Goal: Task Accomplishment & Management: Manage account settings

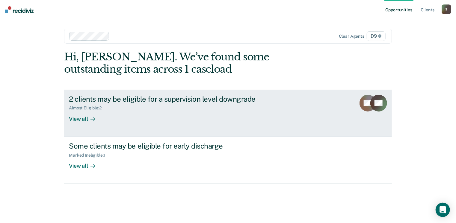
click at [81, 120] on div "View all" at bounding box center [86, 117] width 34 height 12
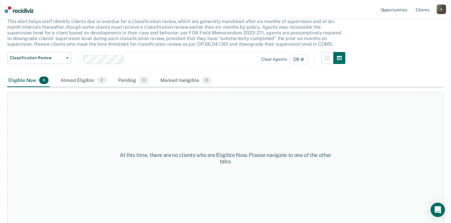
scroll to position [40, 0]
click at [79, 78] on div "Almost Eligible 2" at bounding box center [83, 80] width 48 height 13
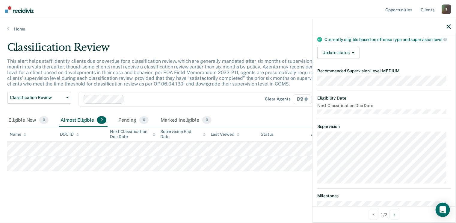
scroll to position [11, 0]
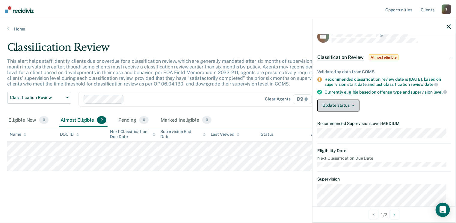
click at [339, 111] on button "Update status" at bounding box center [338, 106] width 42 height 12
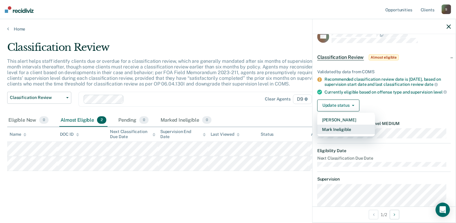
click at [350, 134] on button "Mark Ineligible" at bounding box center [346, 130] width 58 height 10
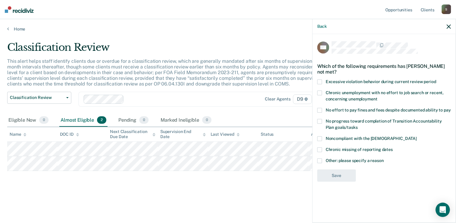
click at [320, 161] on span at bounding box center [319, 161] width 5 height 5
click at [384, 159] on input "Other: please specify a reason" at bounding box center [384, 159] width 0 height 0
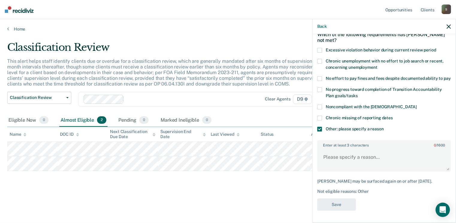
scroll to position [42, 0]
click at [351, 162] on textarea "Enter at least 3 characters 0 / 1600" at bounding box center [384, 160] width 132 height 22
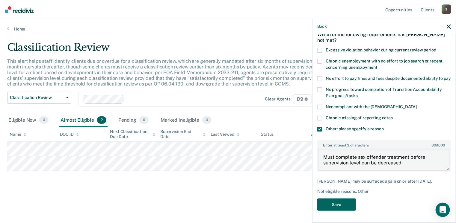
type textarea "Must complete sex offender treatment before supervision level can be decreased."
click at [345, 203] on button "Save" at bounding box center [336, 205] width 39 height 12
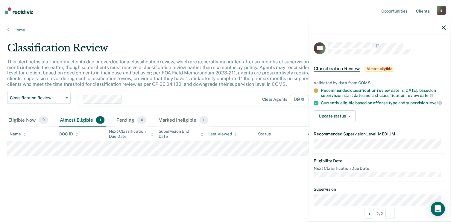
scroll to position [0, 0]
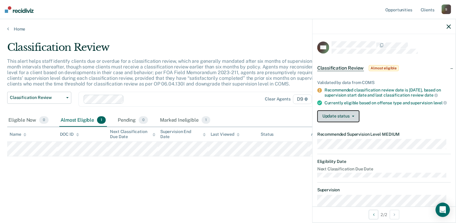
click at [333, 120] on button "Update status" at bounding box center [338, 117] width 42 height 12
click at [387, 117] on div "Update status [PERSON_NAME] Mark Ineligible" at bounding box center [384, 117] width 134 height 12
click at [342, 120] on button "Update status" at bounding box center [338, 117] width 42 height 12
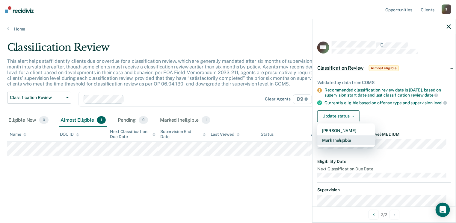
click at [351, 144] on button "Mark Ineligible" at bounding box center [346, 141] width 58 height 10
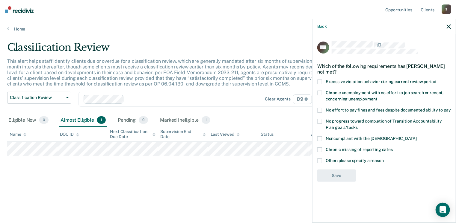
click at [325, 82] on label "Excessive violation behavior during current review period" at bounding box center [384, 83] width 134 height 6
click at [436, 80] on input "Excessive violation behavior during current review period" at bounding box center [436, 80] width 0 height 0
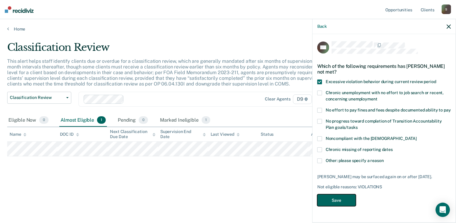
click at [338, 198] on button "Save" at bounding box center [336, 201] width 39 height 12
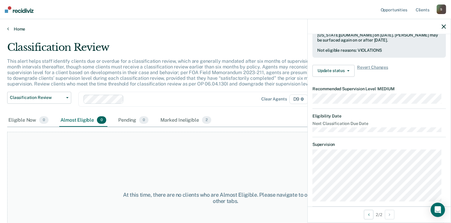
click at [11, 28] on link "Home" at bounding box center [225, 28] width 437 height 5
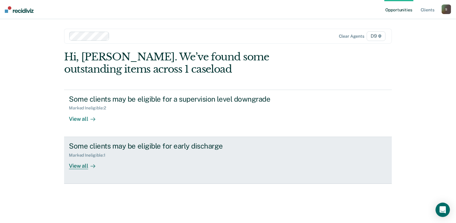
click at [88, 163] on div at bounding box center [91, 166] width 7 height 7
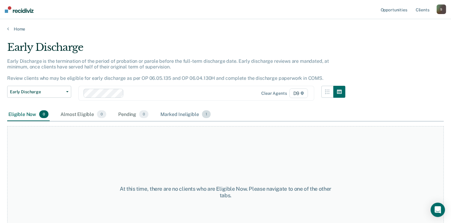
click at [190, 117] on div "Marked Ineligible 1" at bounding box center [185, 114] width 53 height 13
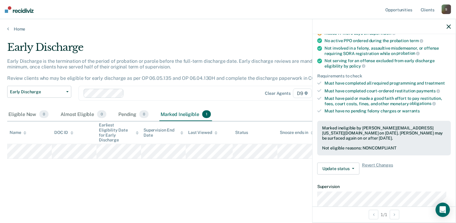
scroll to position [60, 0]
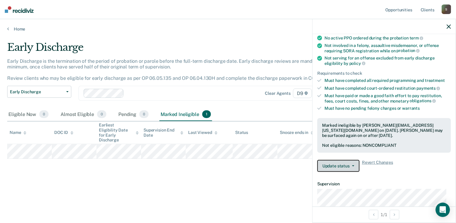
click at [349, 163] on button "Update status" at bounding box center [338, 166] width 42 height 12
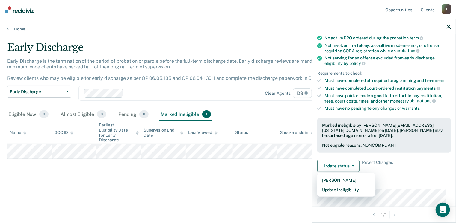
click at [235, 184] on div "Early Discharge Early Discharge is the termination of the period of probation o…" at bounding box center [227, 119] width 441 height 156
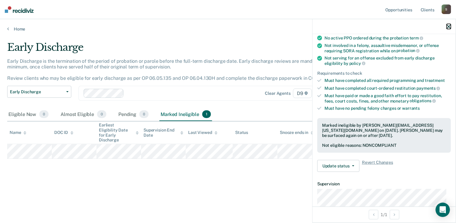
click at [447, 26] on icon "button" at bounding box center [449, 27] width 4 height 4
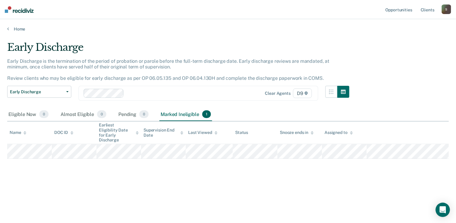
click at [296, 176] on div "Early Discharge Early Discharge is the termination of the period of probation o…" at bounding box center [227, 109] width 441 height 137
click at [19, 28] on link "Home" at bounding box center [227, 28] width 441 height 5
